Goal: Task Accomplishment & Management: Manage account settings

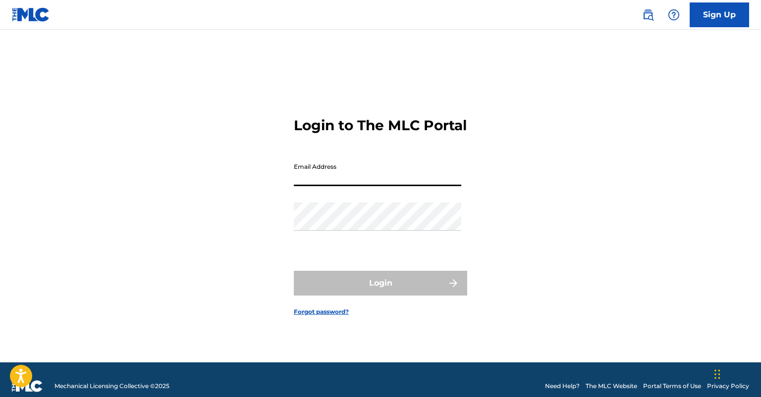
click at [389, 186] on input "Email Address" at bounding box center [377, 172] width 167 height 28
click at [389, 186] on input "dm" at bounding box center [377, 172] width 167 height 28
type input "[EMAIL_ADDRESS][DOMAIN_NAME]"
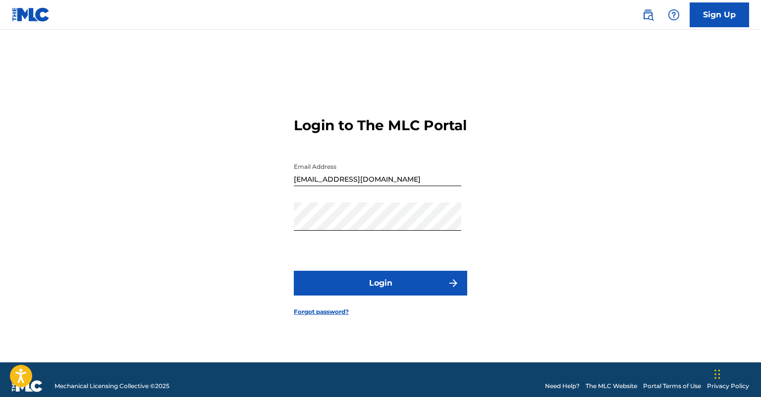
click at [388, 285] on button "Login" at bounding box center [380, 283] width 173 height 25
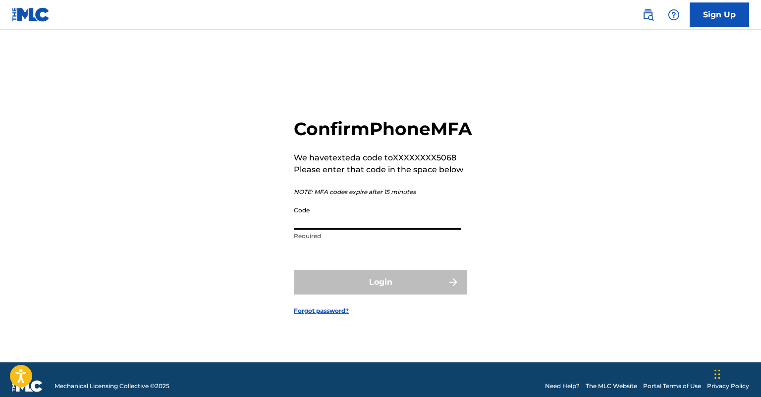
click at [329, 229] on input "Code" at bounding box center [377, 216] width 167 height 28
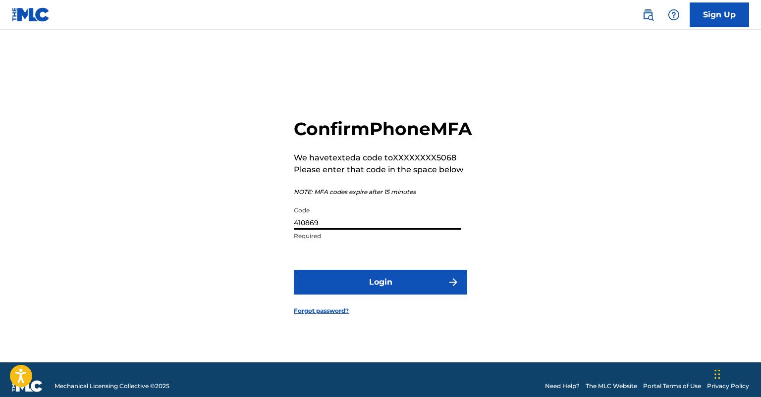
type input "410869"
click at [385, 285] on button "Login" at bounding box center [380, 282] width 173 height 25
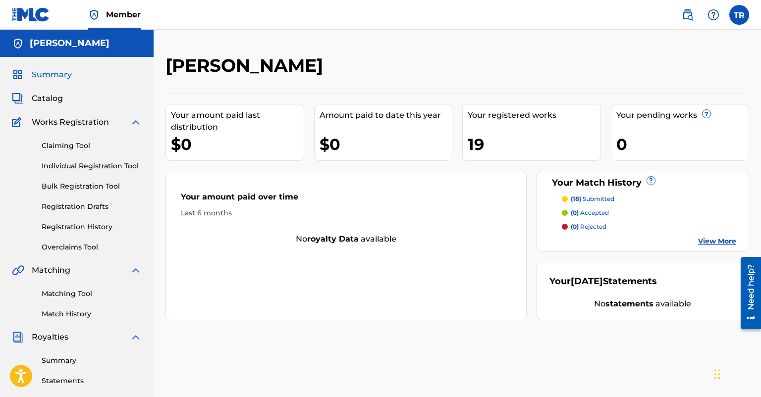
click at [731, 17] on label at bounding box center [739, 15] width 20 height 20
click at [739, 15] on input "TR [PERSON_NAME] [EMAIL_ADDRESS][DOMAIN_NAME] Notification Preferences Profile …" at bounding box center [739, 15] width 0 height 0
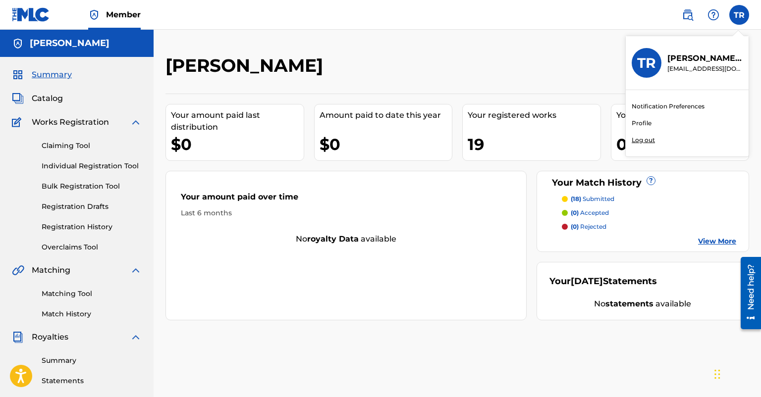
click at [645, 137] on p "Log out" at bounding box center [642, 140] width 23 height 9
click at [739, 15] on input "TR [PERSON_NAME] [EMAIL_ADDRESS][DOMAIN_NAME] Notification Preferences Profile …" at bounding box center [739, 15] width 0 height 0
